Goal: Task Accomplishment & Management: Manage account settings

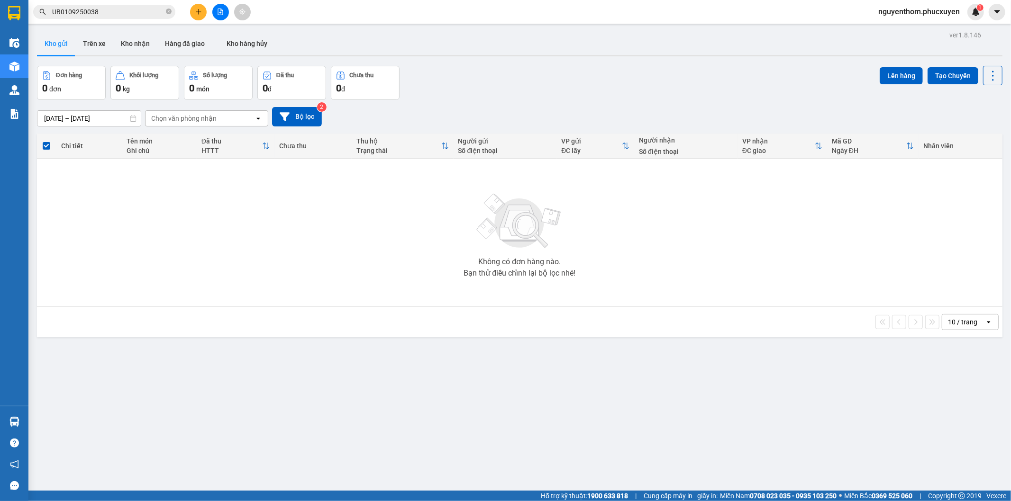
drag, startPoint x: 417, startPoint y: 91, endPoint x: 369, endPoint y: 60, distance: 58.2
click at [417, 90] on div "Đơn hàng 0 đơn Khối lượng 0 kg Số lượng 0 món Đã thu 0 đ Chưa thu 0 đ Lên hàng …" at bounding box center [519, 83] width 965 height 34
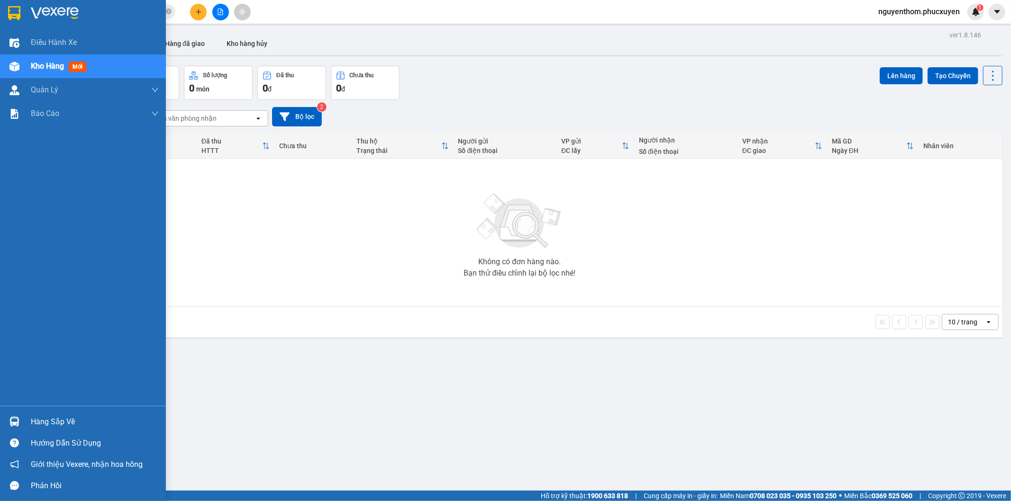
click at [21, 419] on div at bounding box center [14, 422] width 17 height 17
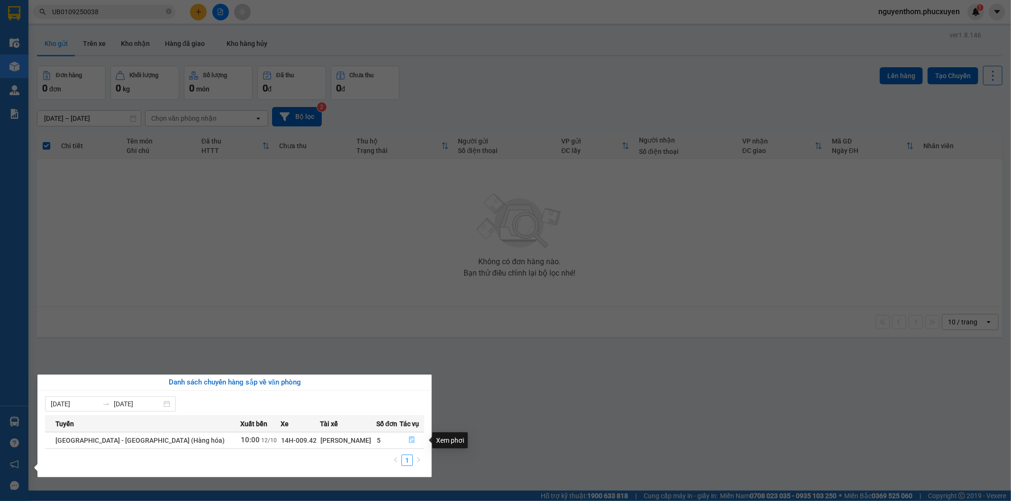
click at [408, 441] on icon "file-done" at bounding box center [411, 440] width 7 height 7
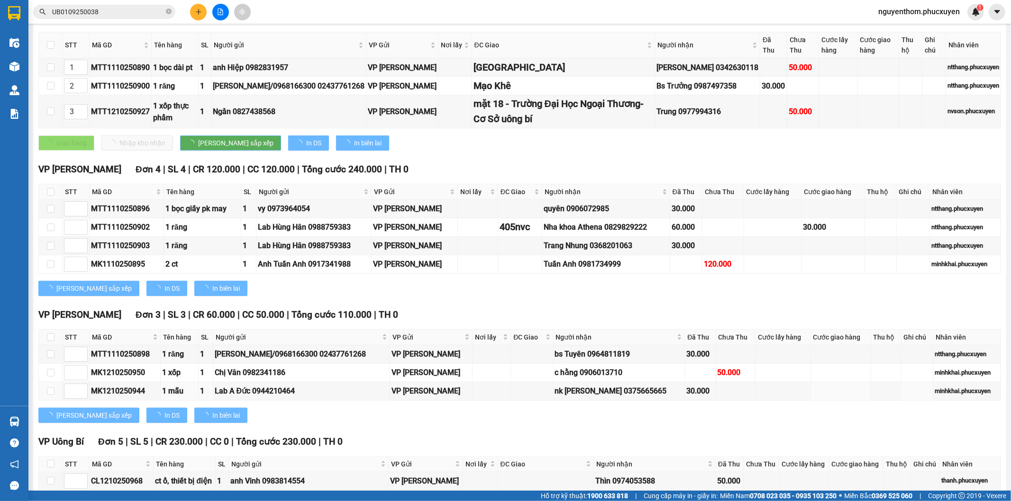
scroll to position [282, 0]
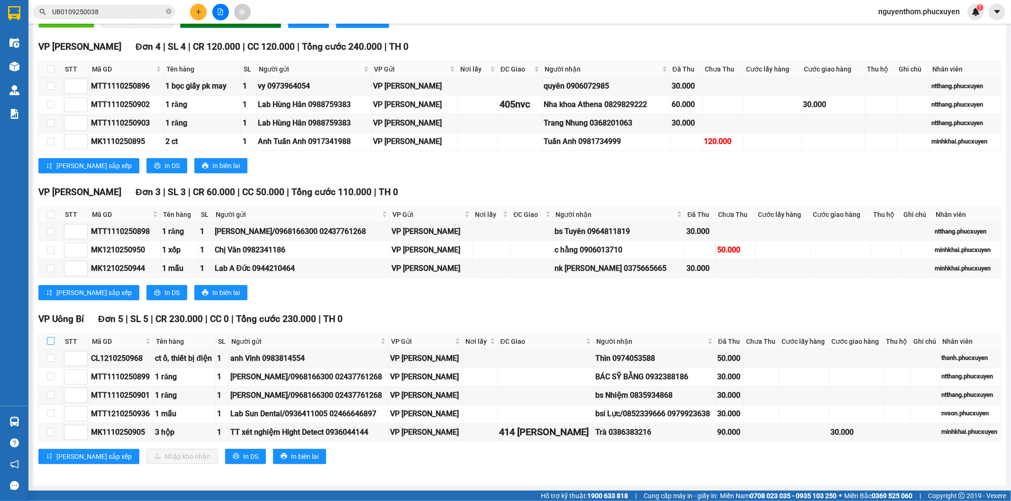
click at [48, 341] on input "checkbox" at bounding box center [51, 341] width 8 height 8
checkbox input "true"
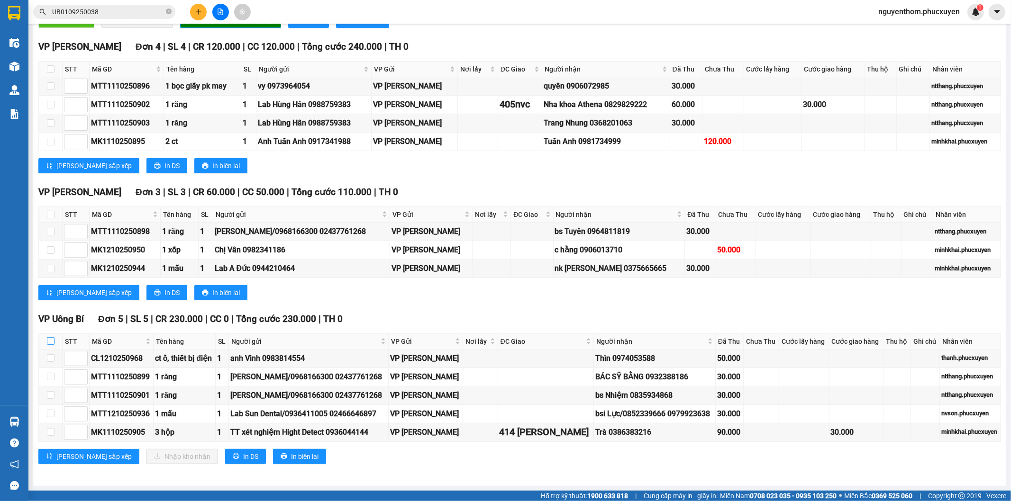
checkbox input "true"
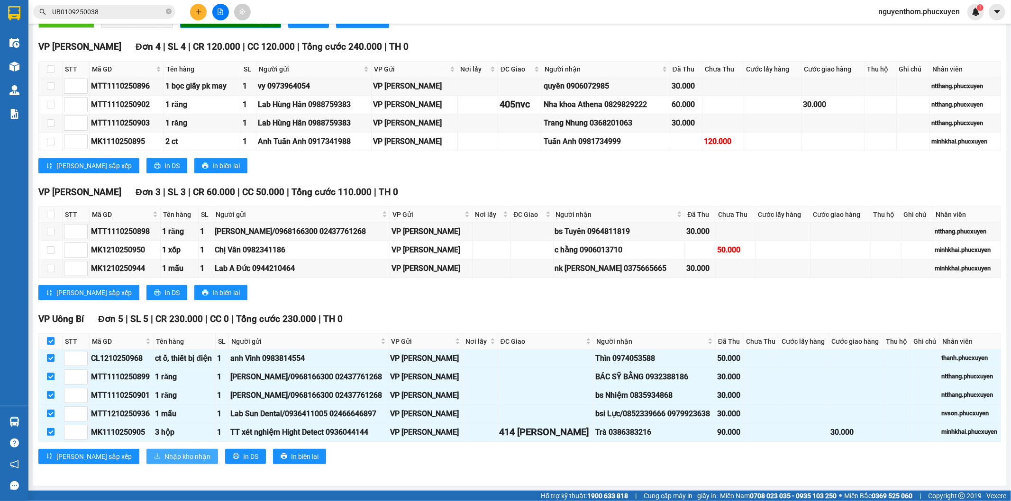
click at [164, 455] on span "Nhập kho nhận" at bounding box center [187, 457] width 46 height 10
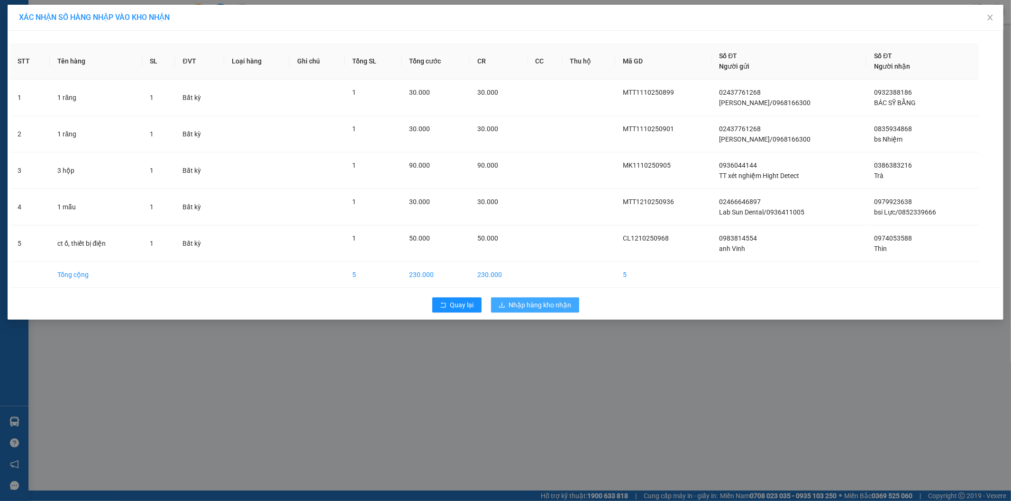
click at [547, 305] on span "Nhập hàng kho nhận" at bounding box center [540, 305] width 63 height 10
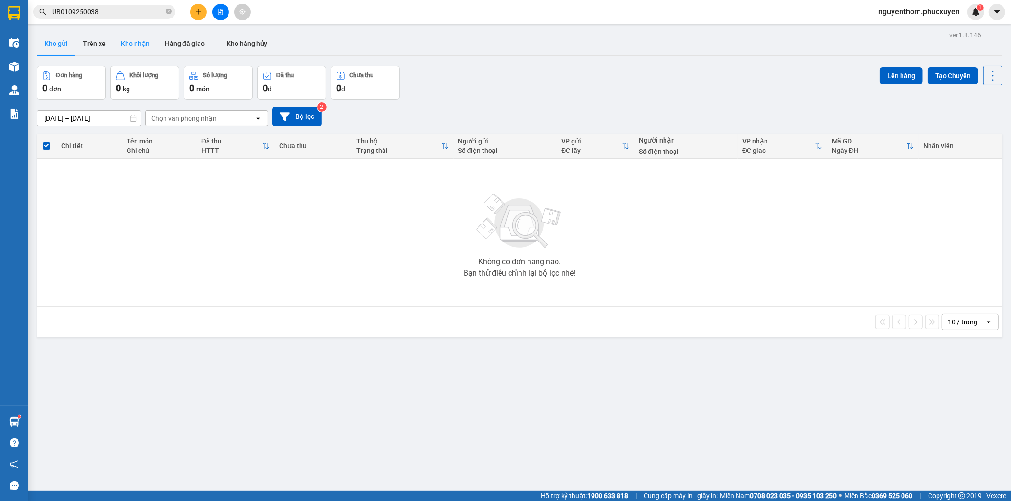
click at [141, 45] on button "Kho nhận" at bounding box center [135, 43] width 44 height 23
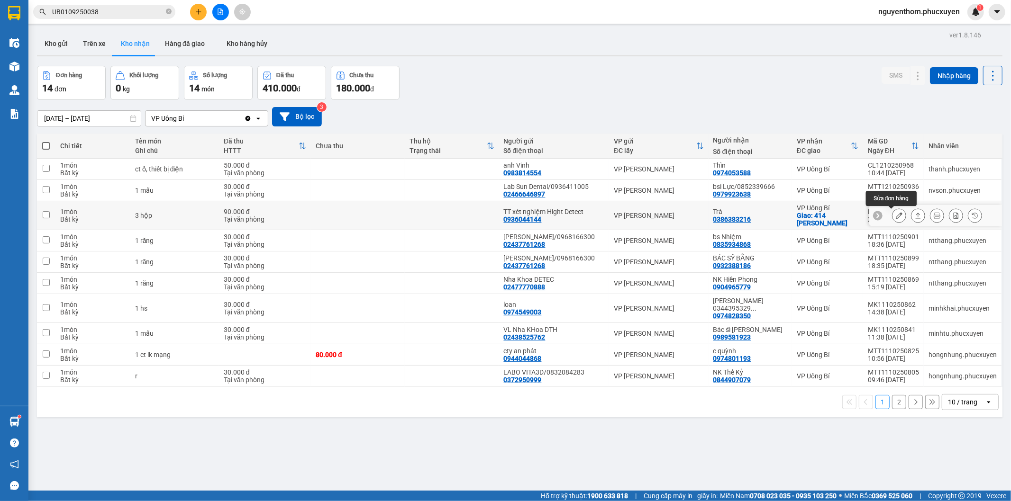
click at [915, 216] on icon at bounding box center [918, 215] width 7 height 7
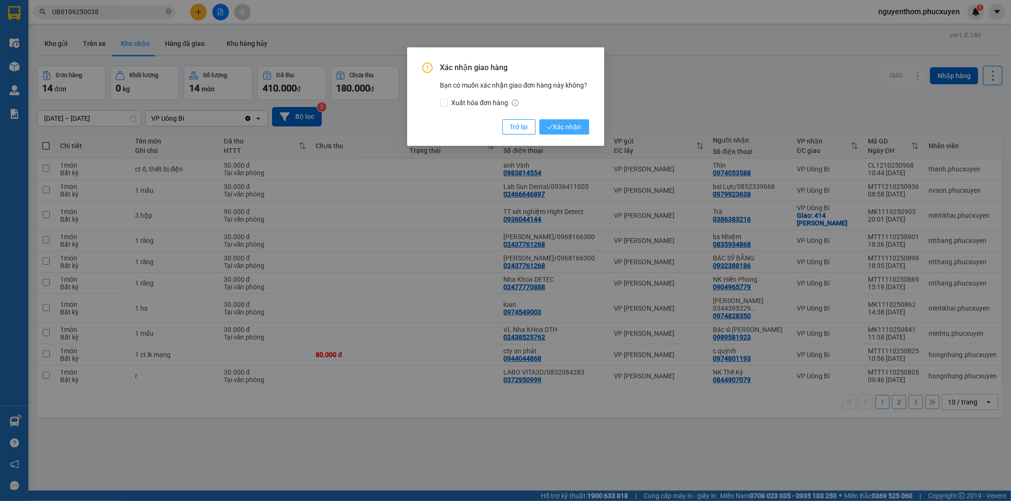
click at [564, 127] on span "Xác nhận" at bounding box center [564, 127] width 35 height 10
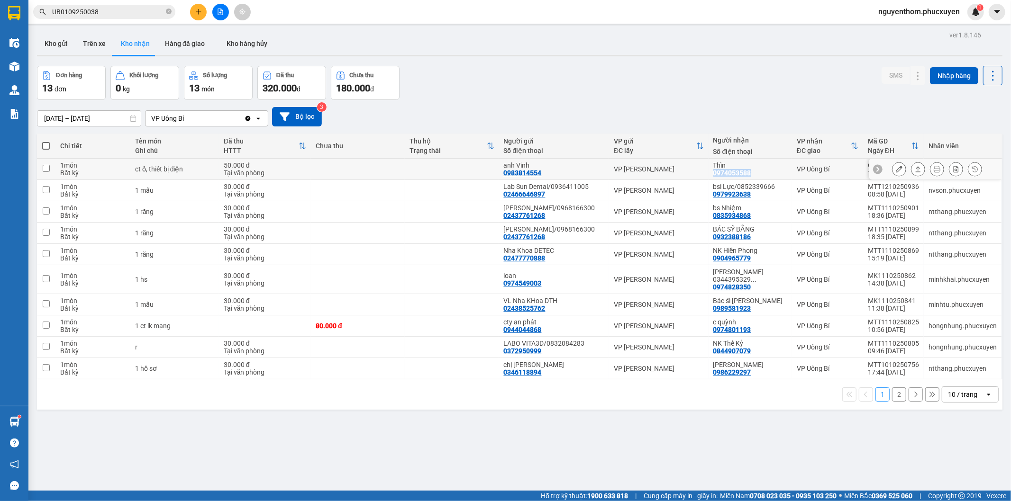
drag, startPoint x: 707, startPoint y: 172, endPoint x: 759, endPoint y: 172, distance: 52.1
click at [759, 172] on td "Thìn 0974053588" at bounding box center [749, 169] width 83 height 21
checkbox input "true"
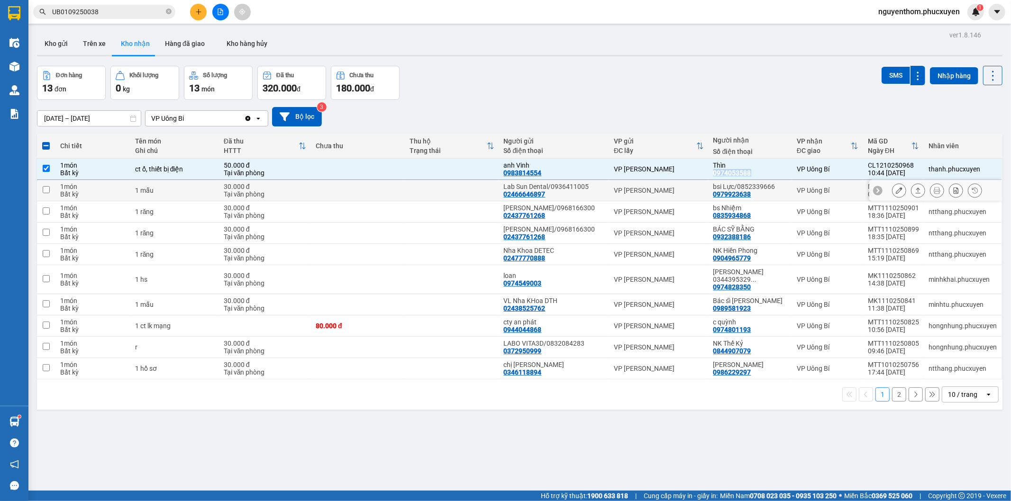
click at [708, 193] on td "bsi Lực/0852339666 0979923638" at bounding box center [749, 190] width 83 height 21
checkbox input "true"
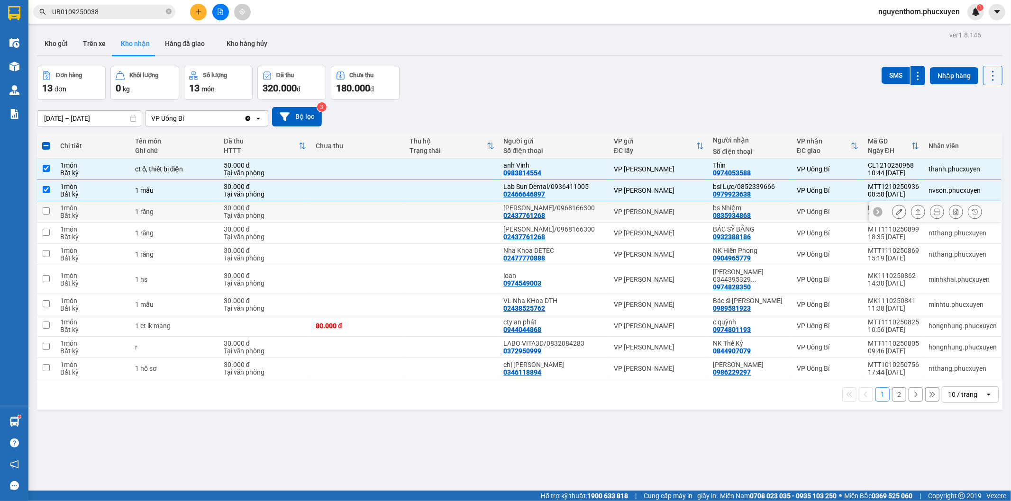
click at [708, 210] on td "bs Nhiệm 0835934868" at bounding box center [749, 211] width 83 height 21
checkbox input "true"
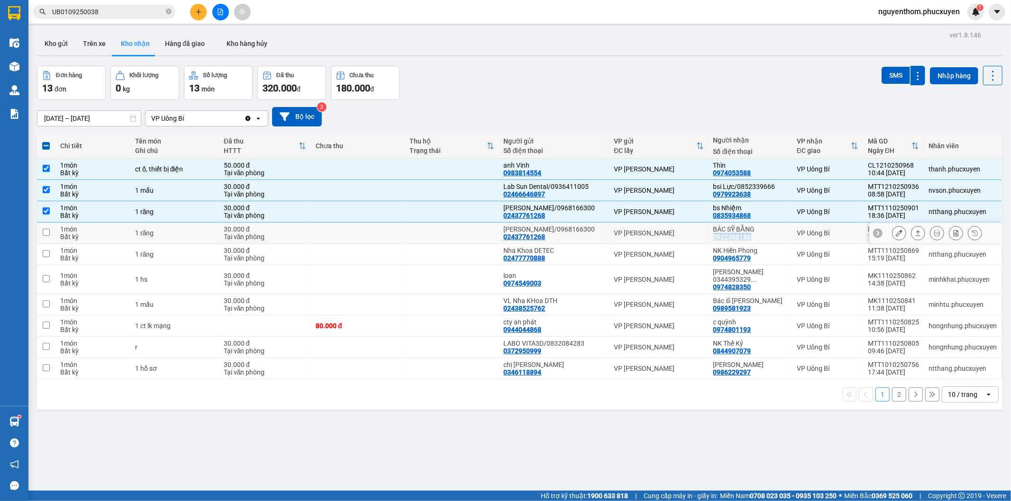
drag, startPoint x: 707, startPoint y: 239, endPoint x: 750, endPoint y: 239, distance: 42.6
click at [750, 239] on td "BÁC SỸ BẰNG 0932388186" at bounding box center [749, 233] width 83 height 21
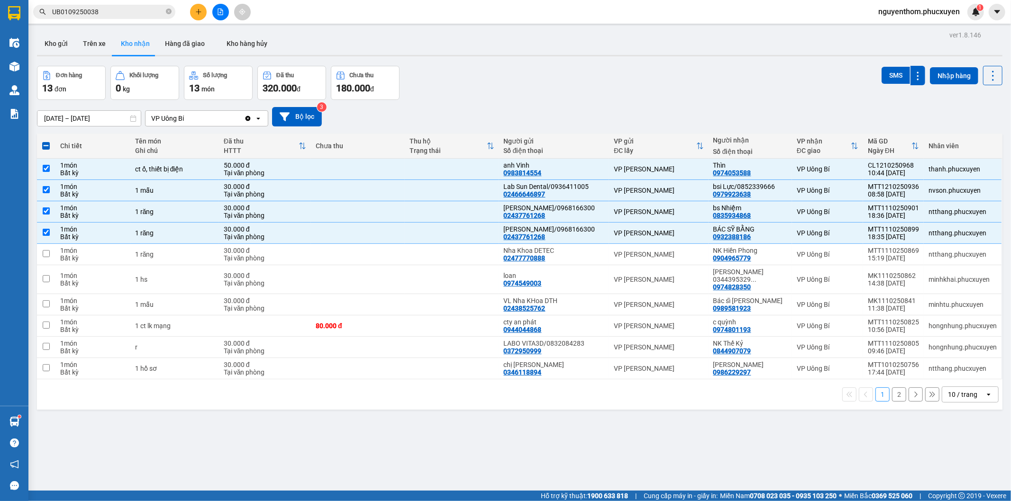
click at [479, 95] on div "Đơn hàng 13 đơn Khối lượng 0 kg Số lượng 13 món Đã thu 320.000 đ Chưa thu 180.0…" at bounding box center [519, 83] width 965 height 34
click at [703, 446] on div "ver 1.8.146 Kho gửi Trên xe Kho nhận Hàng đã giao Kho hàng hủy Đơn hàng 13 đơn …" at bounding box center [519, 278] width 973 height 501
drag, startPoint x: 600, startPoint y: 235, endPoint x: 594, endPoint y: 215, distance: 21.2
click at [599, 233] on td "[PERSON_NAME]/0968166300 02437761268" at bounding box center [554, 233] width 110 height 21
checkbox input "false"
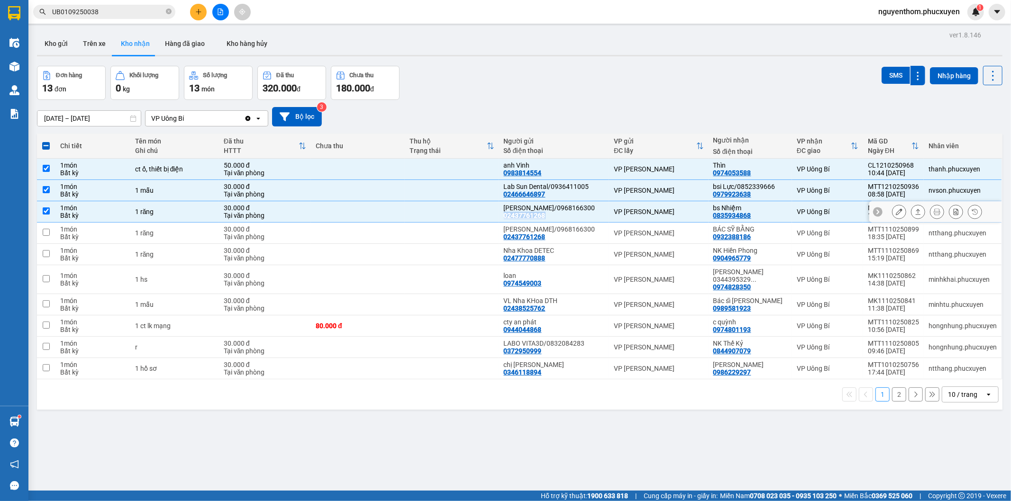
drag, startPoint x: 593, startPoint y: 211, endPoint x: 591, endPoint y: 205, distance: 6.4
click at [593, 210] on div "[PERSON_NAME]/0968166300 02437761268" at bounding box center [554, 211] width 101 height 15
checkbox input "false"
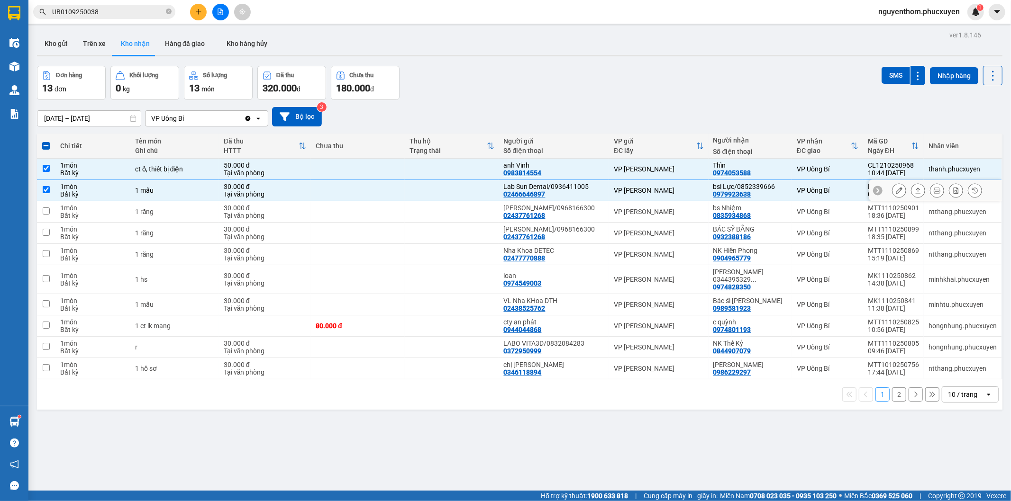
drag, startPoint x: 589, startPoint y: 192, endPoint x: 588, endPoint y: 183, distance: 8.6
click at [589, 191] on div "Lab Sun Dental/0936411005 02466646897" at bounding box center [554, 190] width 101 height 15
checkbox input "false"
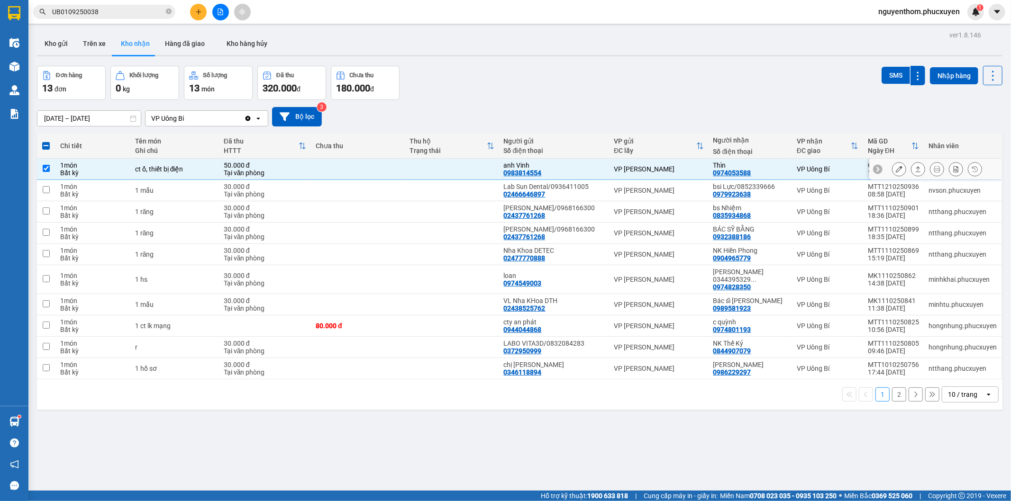
click at [586, 171] on div "anh Vinh 0983814554" at bounding box center [554, 169] width 101 height 15
checkbox input "false"
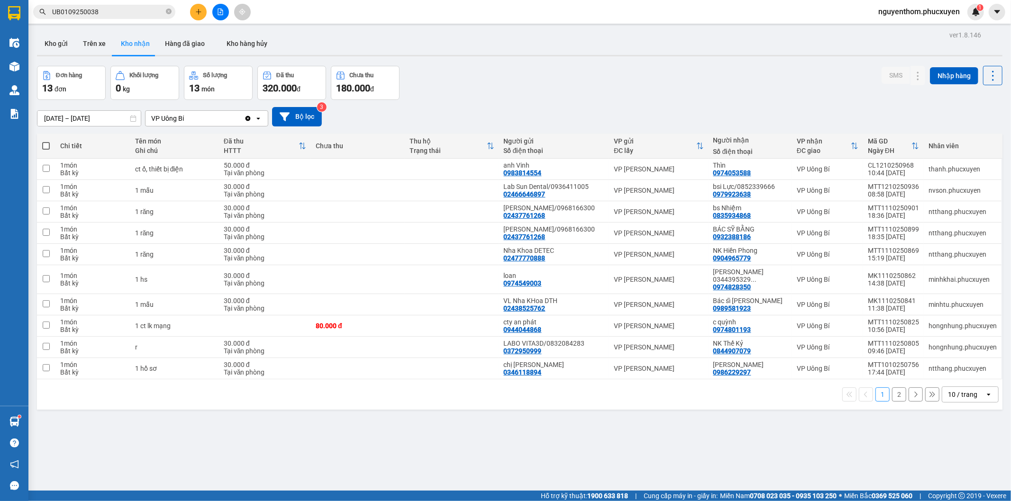
click at [385, 471] on div "ver 1.8.146 Kho gửi Trên xe Kho nhận Hàng đã giao Kho hàng hủy Đơn hàng 13 đơn …" at bounding box center [519, 278] width 973 height 501
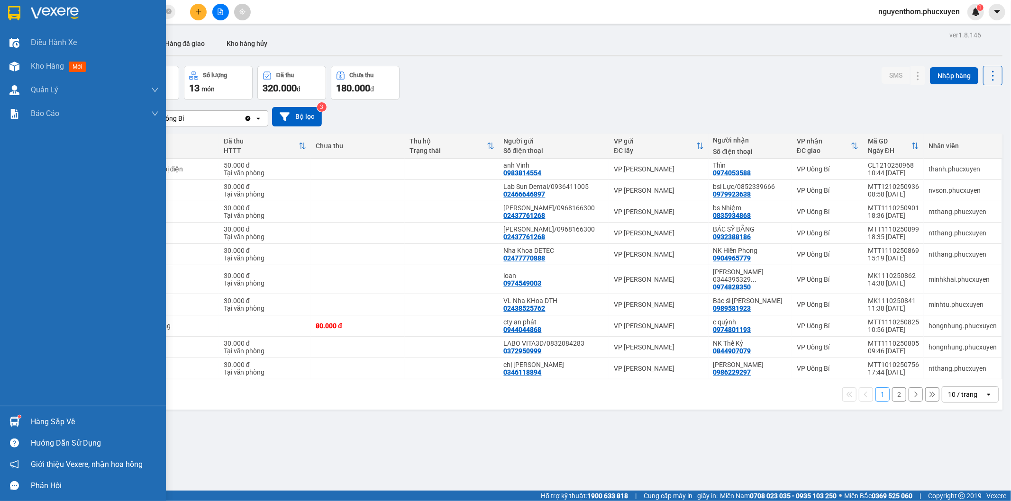
click at [9, 422] on div at bounding box center [14, 422] width 17 height 17
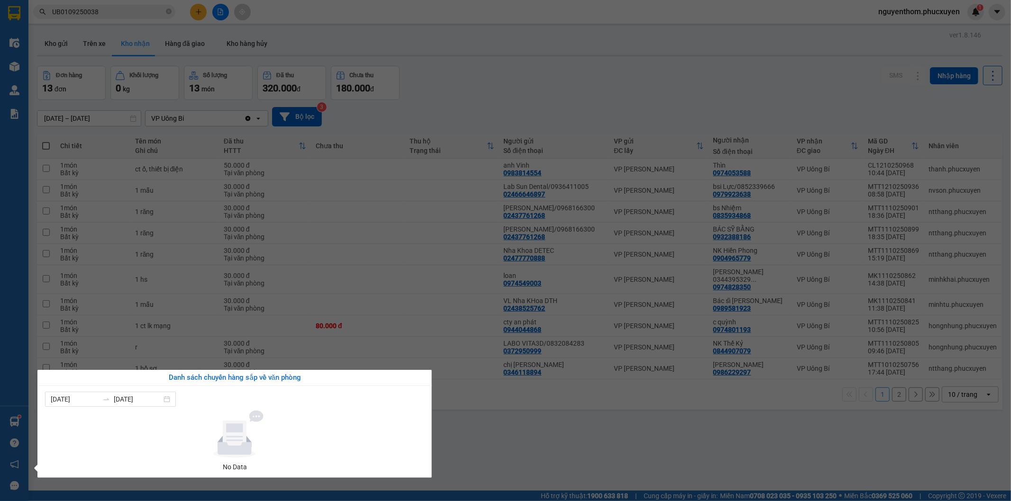
click at [453, 460] on section "Kết quả tìm kiếm ( 1 ) Bộ lọc Mã ĐH Trạng thái Món hàng Thu hộ Tổng cước Chưa c…" at bounding box center [505, 250] width 1011 height 501
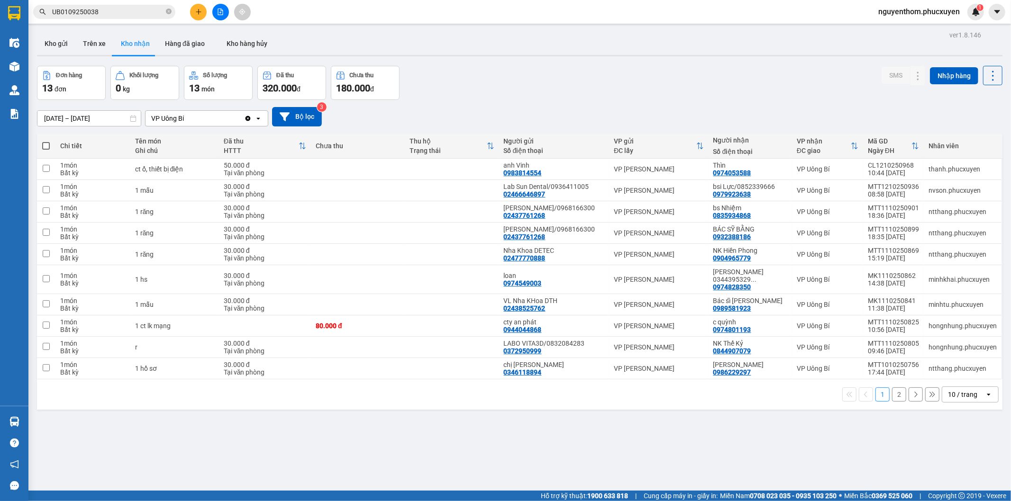
click at [537, 105] on div "[DATE] – [DATE] Press the down arrow key to interact with the calendar and sele…" at bounding box center [519, 117] width 965 height 34
